Goal: Find specific page/section: Find specific page/section

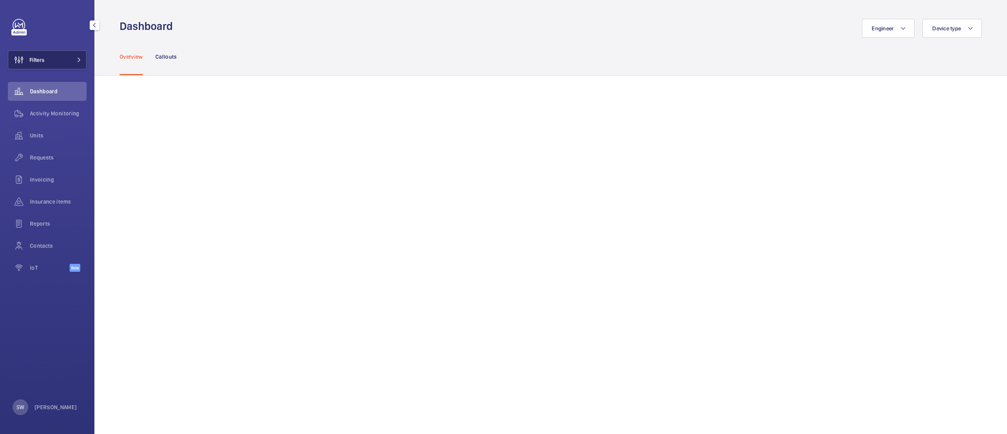
click at [59, 61] on button "Filters" at bounding box center [47, 59] width 79 height 19
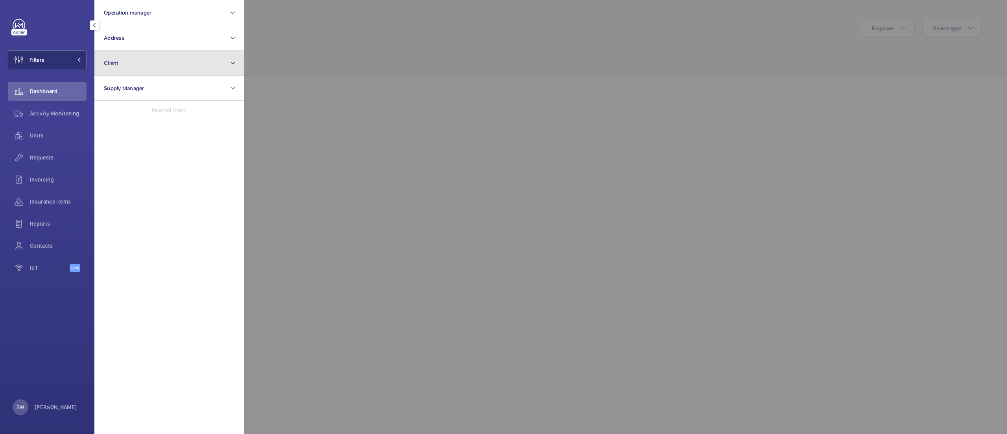
click at [186, 65] on button "Client" at bounding box center [168, 62] width 149 height 25
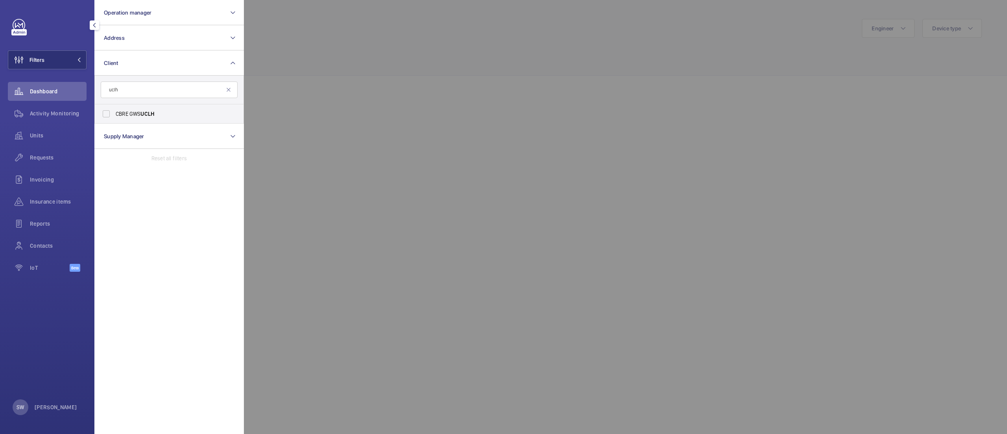
type input "uclh"
click at [146, 114] on span "UCLH" at bounding box center [147, 114] width 14 height 6
click at [114, 114] on input "CBRE GWS UCLH" at bounding box center [106, 114] width 16 height 16
checkbox input "true"
click at [473, 90] on div at bounding box center [747, 217] width 1007 height 434
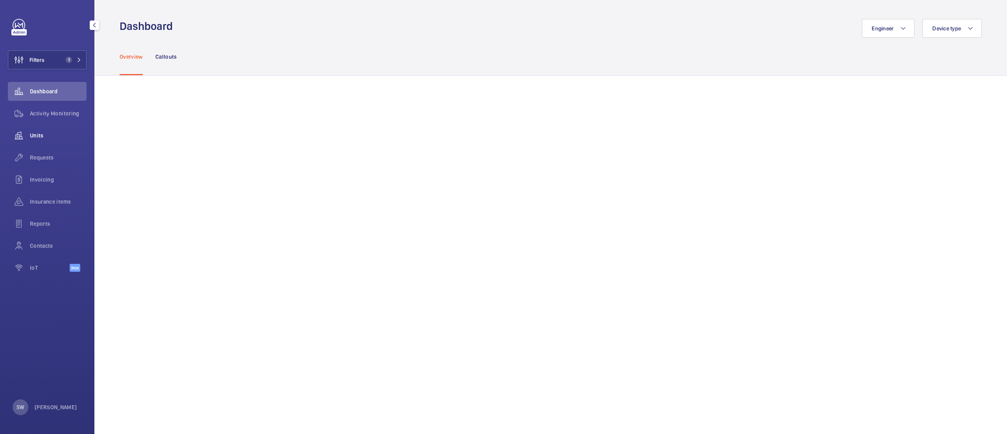
click at [62, 118] on div "Activity Monitoring" at bounding box center [47, 113] width 79 height 19
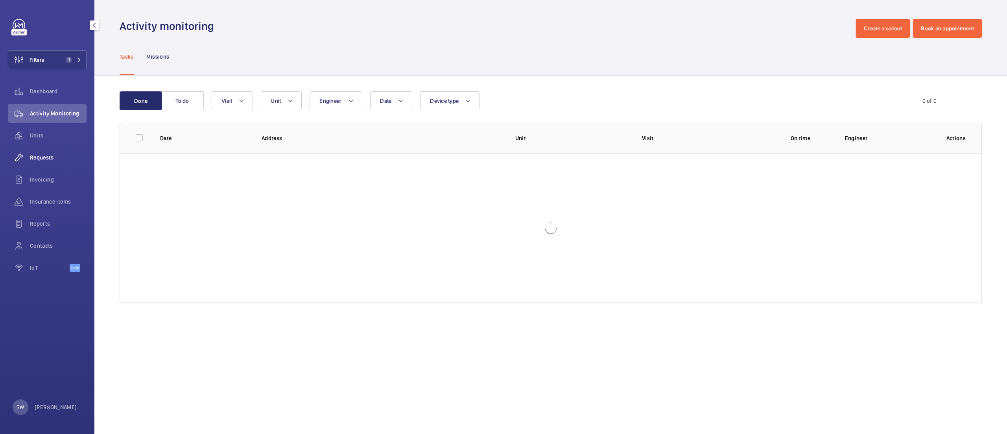
click at [50, 157] on span "Requests" at bounding box center [58, 157] width 57 height 8
